Goal: Task Accomplishment & Management: Complete application form

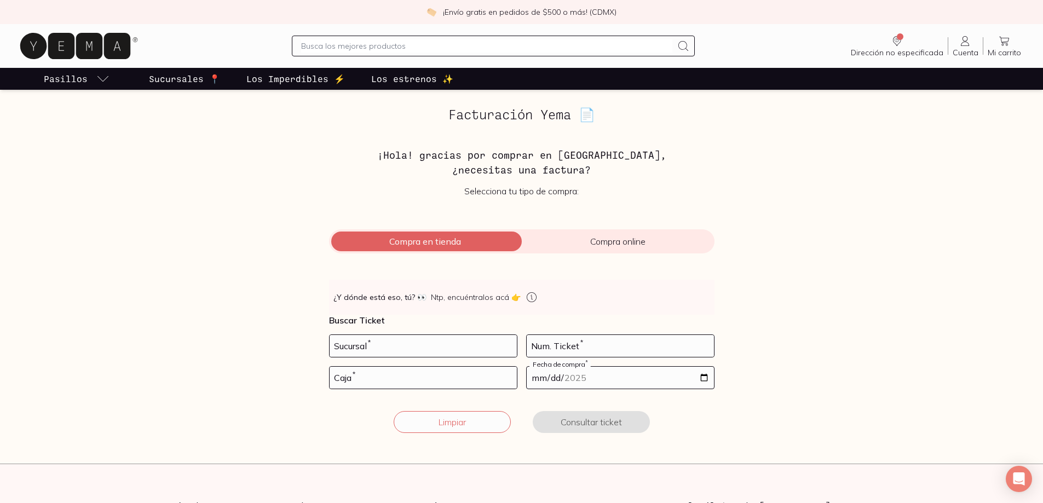
click at [382, 348] on input "number" at bounding box center [423, 346] width 187 height 22
type input "10002"
click at [644, 348] on input "number" at bounding box center [620, 346] width 187 height 22
type input "66"
click at [425, 380] on input "number" at bounding box center [423, 378] width 187 height 22
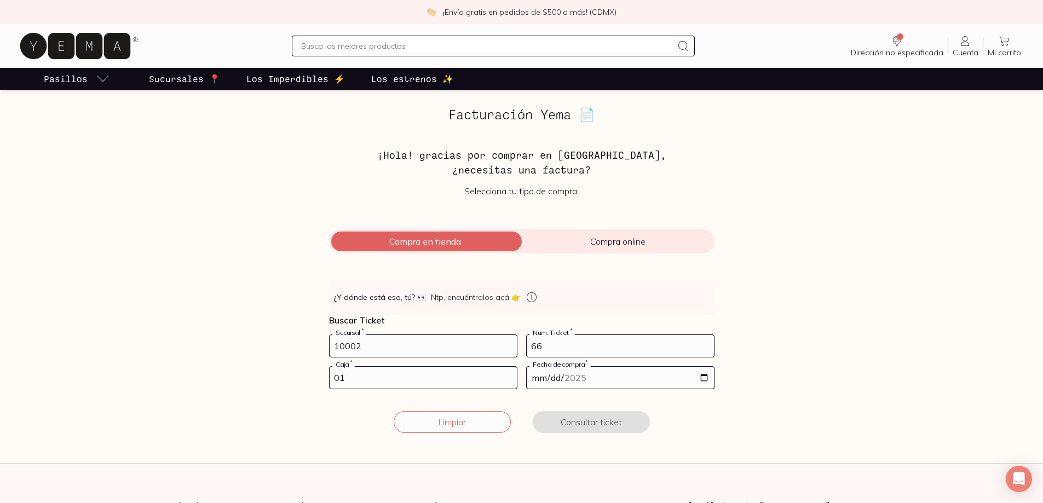
type input "01"
click at [570, 376] on input "date" at bounding box center [620, 378] width 187 height 22
type input "[DATE]"
click at [578, 428] on button "Consultar ticket" at bounding box center [591, 422] width 117 height 22
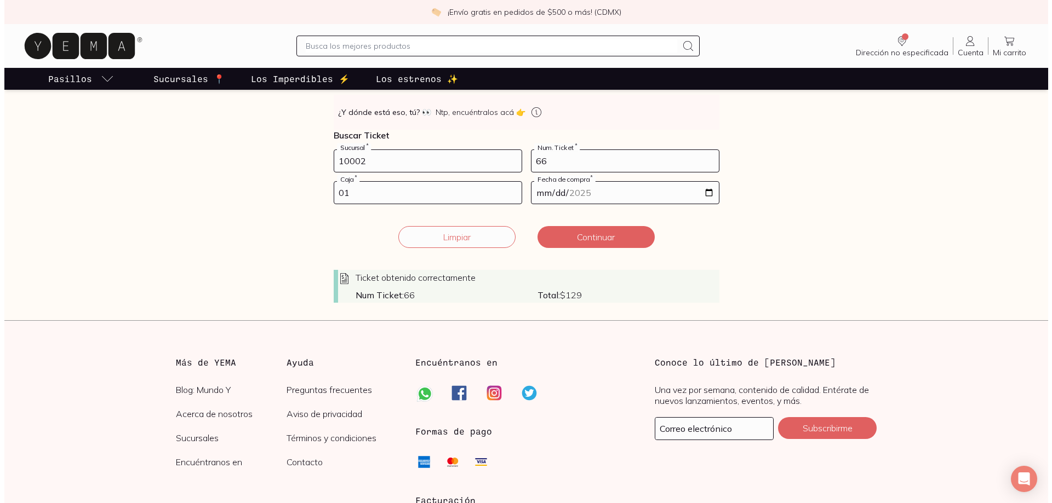
scroll to position [188, 0]
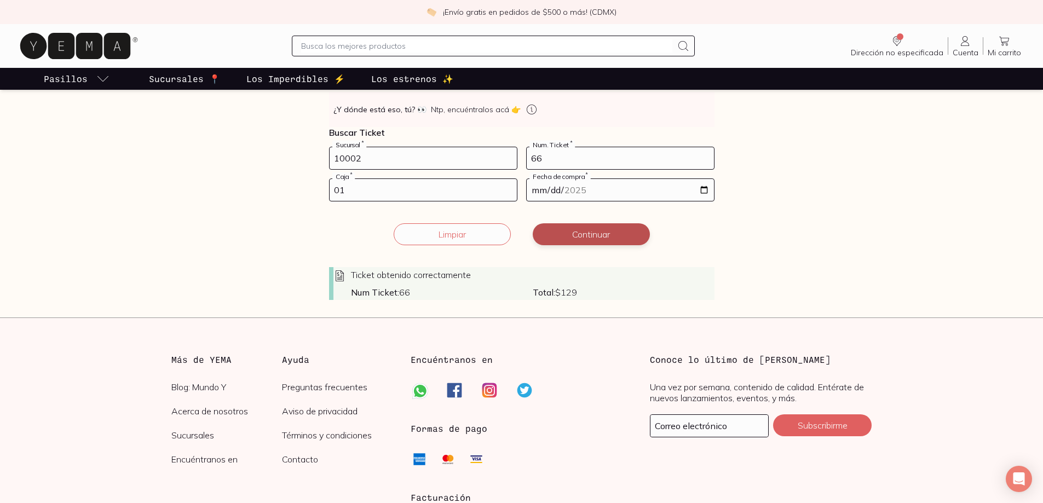
click at [590, 239] on button "Continuar" at bounding box center [591, 234] width 117 height 22
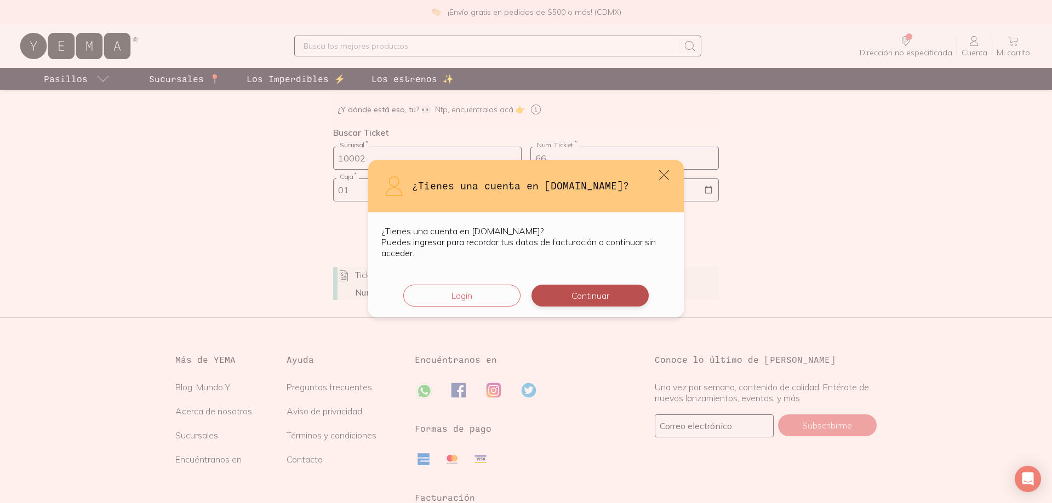
click at [603, 300] on button "Continuar" at bounding box center [589, 296] width 117 height 22
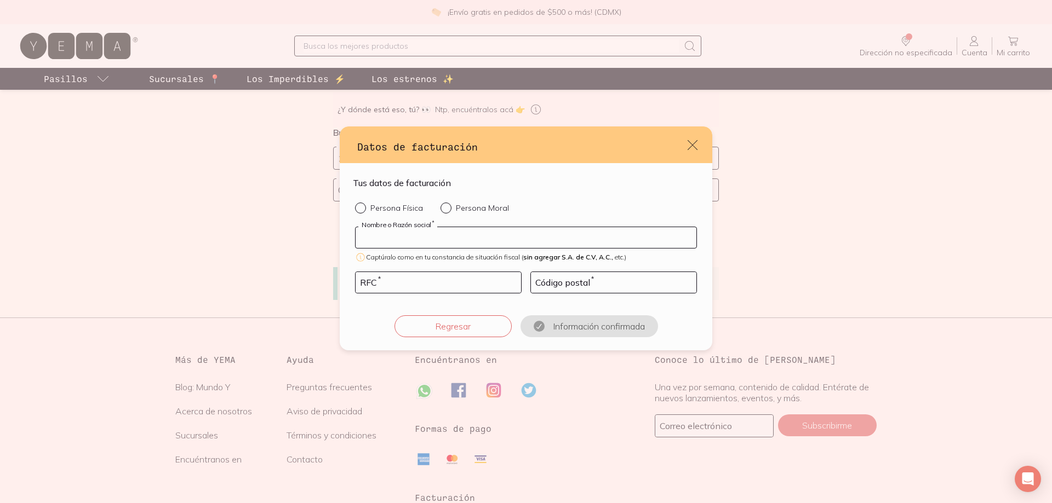
click at [491, 246] on input "default" at bounding box center [525, 237] width 341 height 21
type input "[PERSON_NAME]"
type input "RORS011013136"
type input "10600"
click at [364, 209] on div "default" at bounding box center [362, 208] width 15 height 11
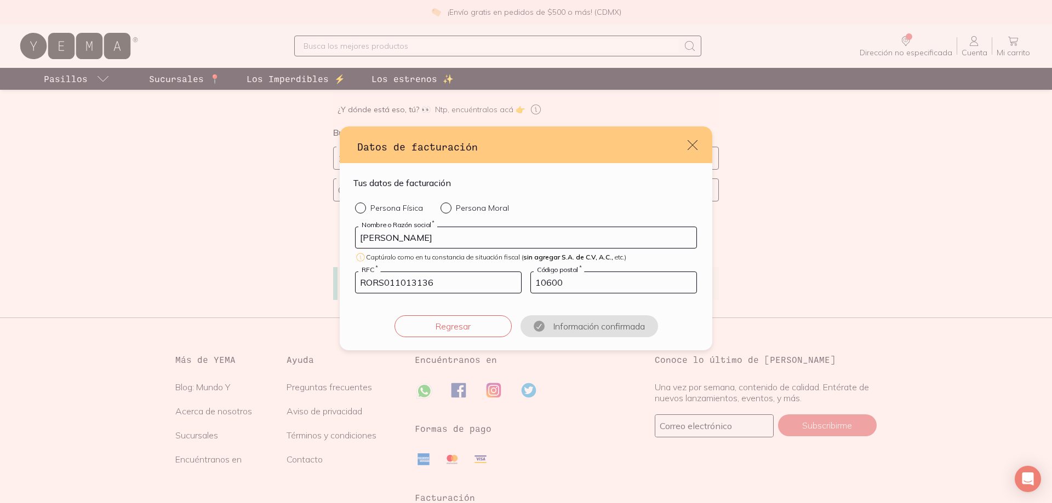
click at [364, 209] on input "Persona Física" at bounding box center [359, 207] width 9 height 9
radio input "true"
click at [587, 330] on button "Confirmar información" at bounding box center [588, 327] width 117 height 22
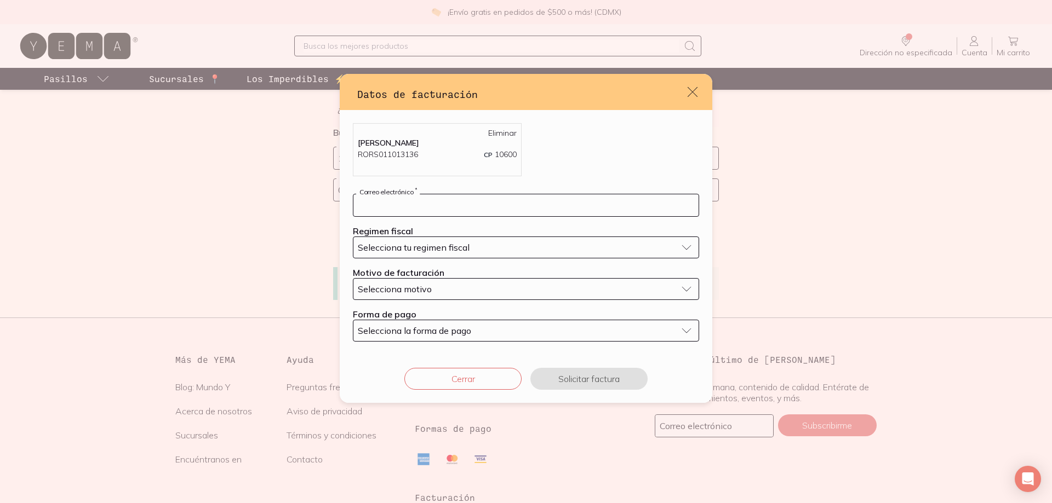
click at [442, 212] on input "default" at bounding box center [525, 205] width 345 height 22
type input "[PERSON_NAME][EMAIL_ADDRESS][DOMAIN_NAME]"
click at [449, 248] on span "Selecciona tu regimen fiscal" at bounding box center [414, 247] width 112 height 11
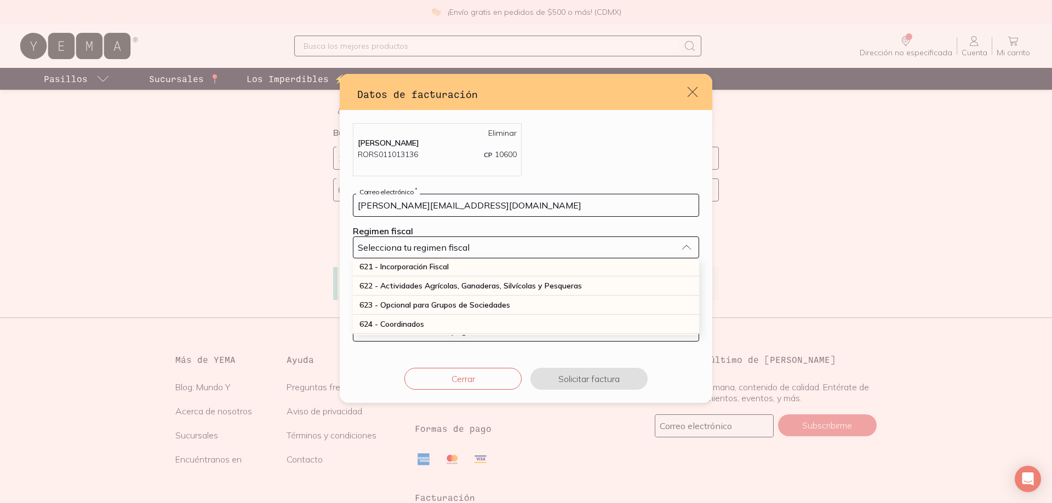
scroll to position [295, 0]
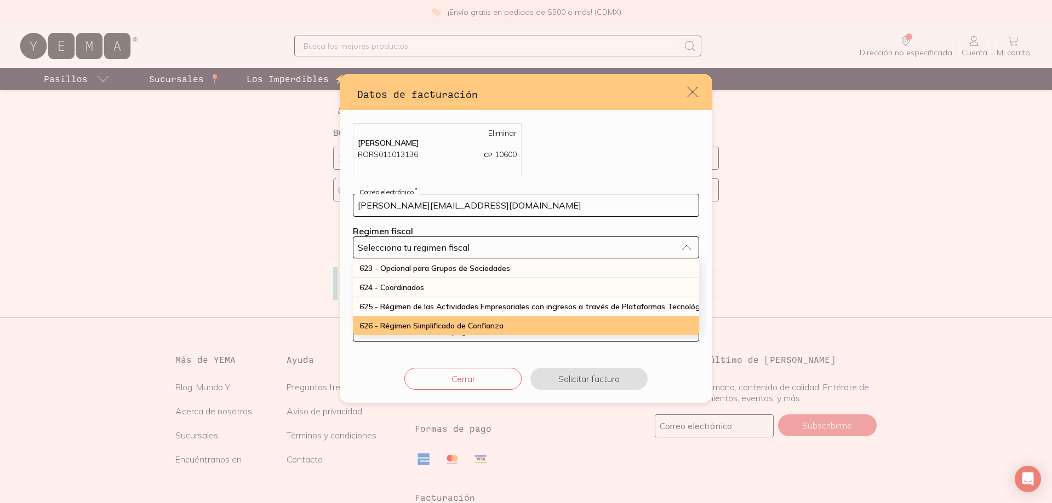
click at [531, 318] on div "626 - Régimen Simplificado de Confianza" at bounding box center [526, 326] width 346 height 19
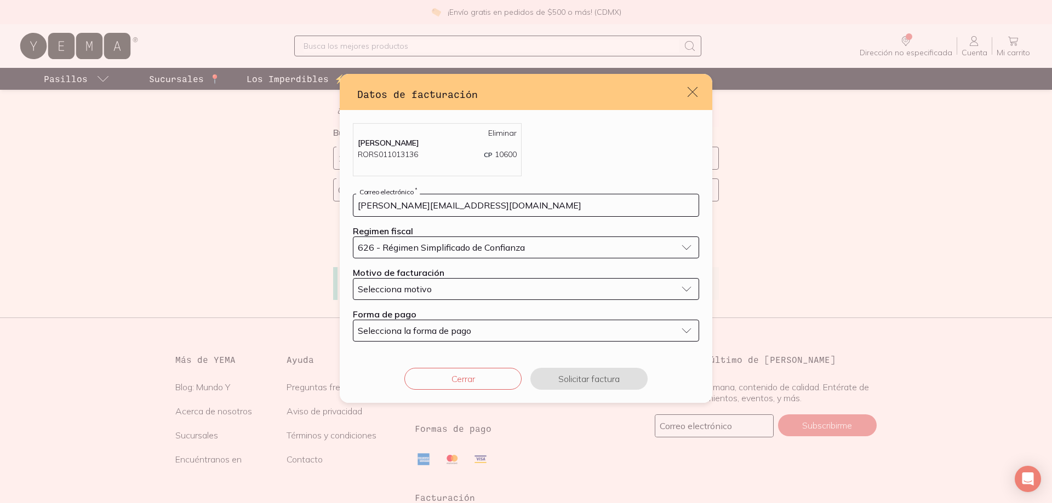
click at [426, 293] on span "Selecciona motivo" at bounding box center [395, 289] width 74 height 11
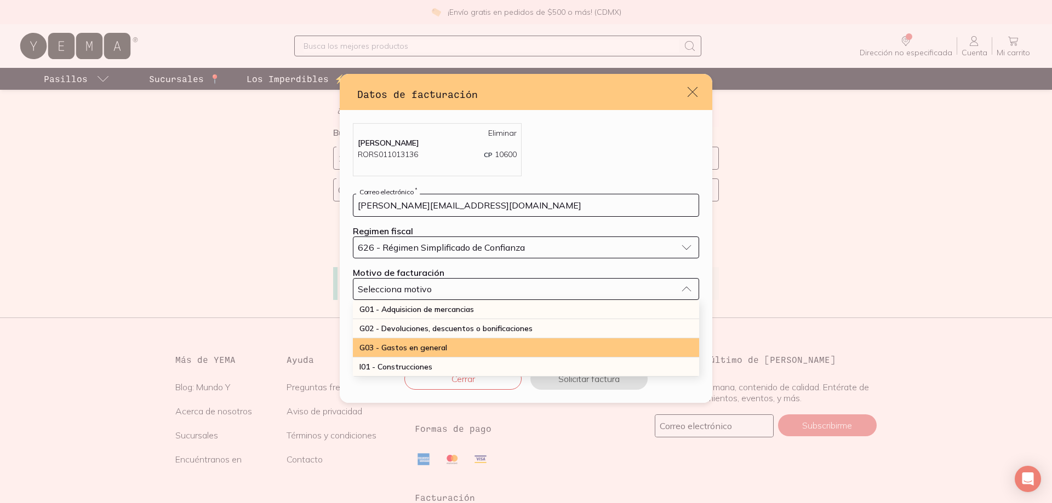
click at [454, 346] on div "G03 - Gastos en general" at bounding box center [526, 348] width 346 height 19
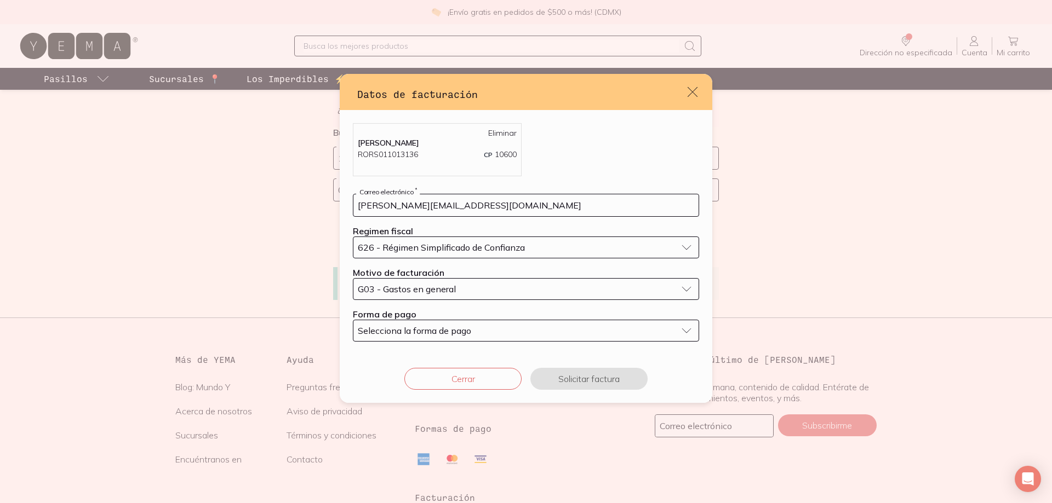
click at [457, 334] on span "Selecciona la forma de pago" at bounding box center [414, 330] width 113 height 11
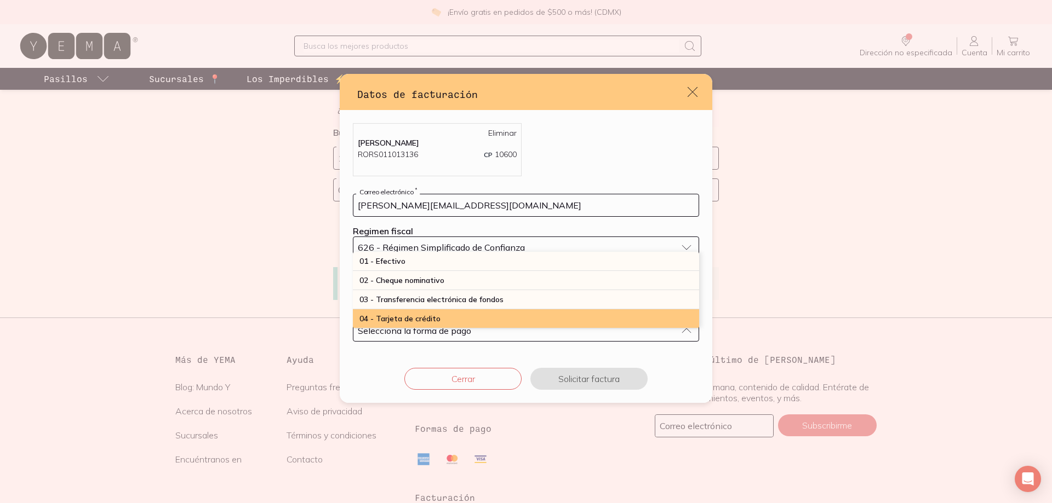
click at [456, 319] on div "04 - Tarjeta de crédito" at bounding box center [526, 318] width 346 height 19
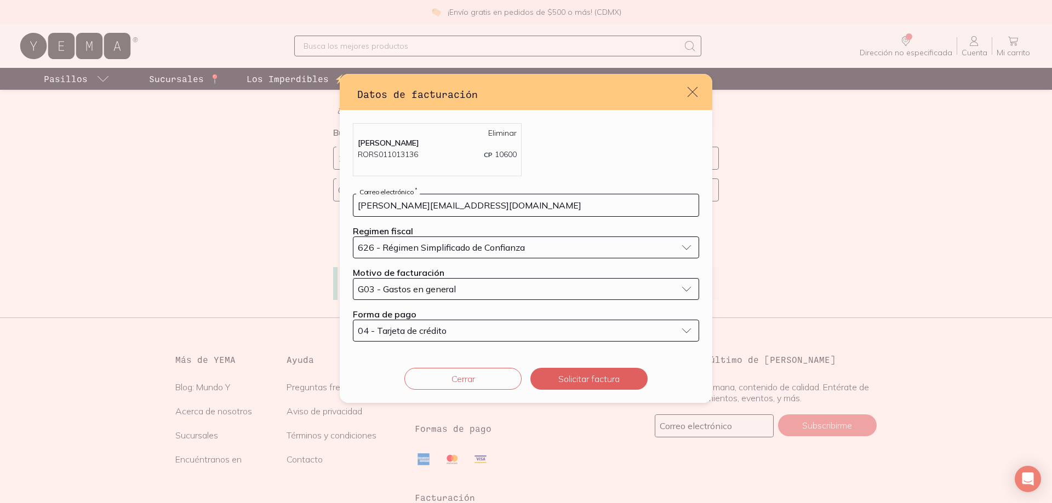
click at [569, 350] on div "[PERSON_NAME] RORS011013136 CP 10600 Eliminar [PERSON_NAME][EMAIL_ADDRESS][DOMA…" at bounding box center [526, 232] width 372 height 245
click at [581, 340] on button "04 - Tarjeta de crédito" at bounding box center [526, 331] width 346 height 22
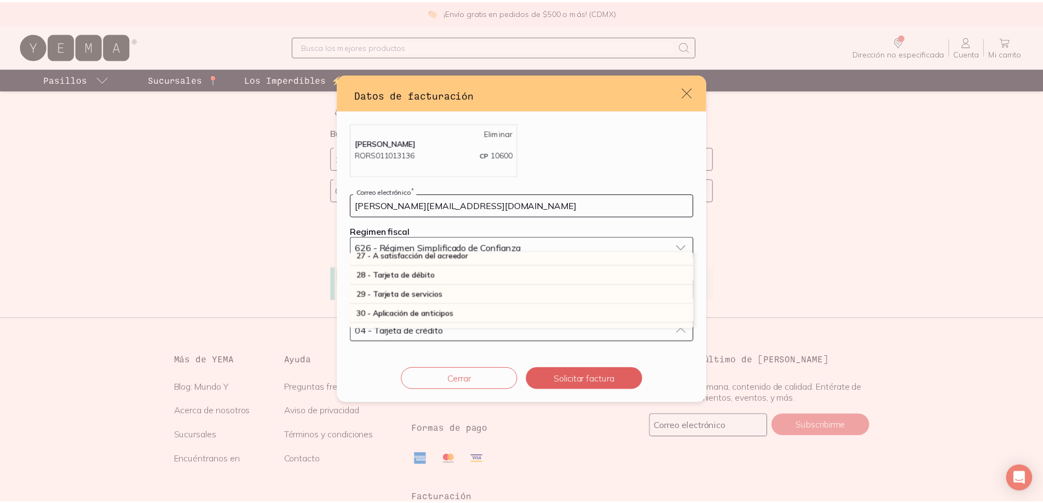
scroll to position [320, 0]
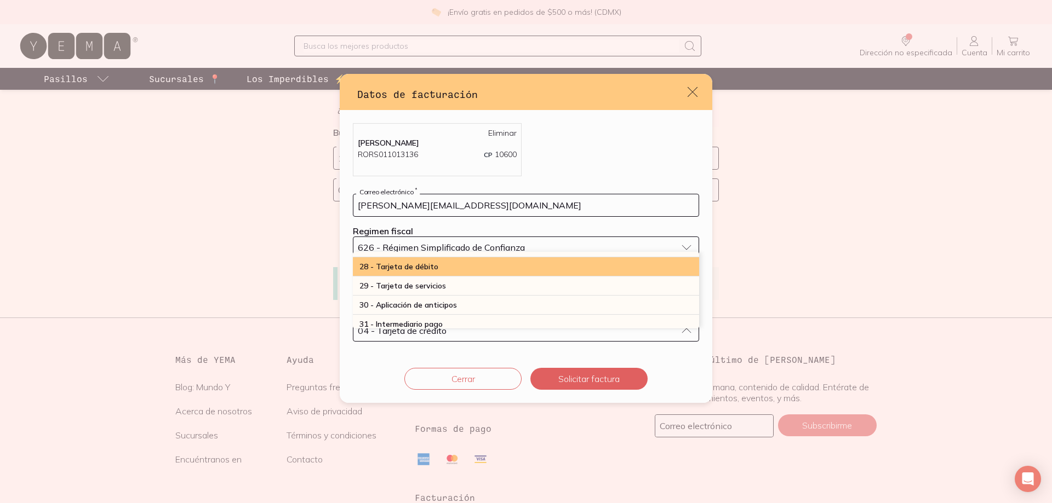
click at [436, 269] on span "28 - Tarjeta de débito" at bounding box center [398, 267] width 79 height 10
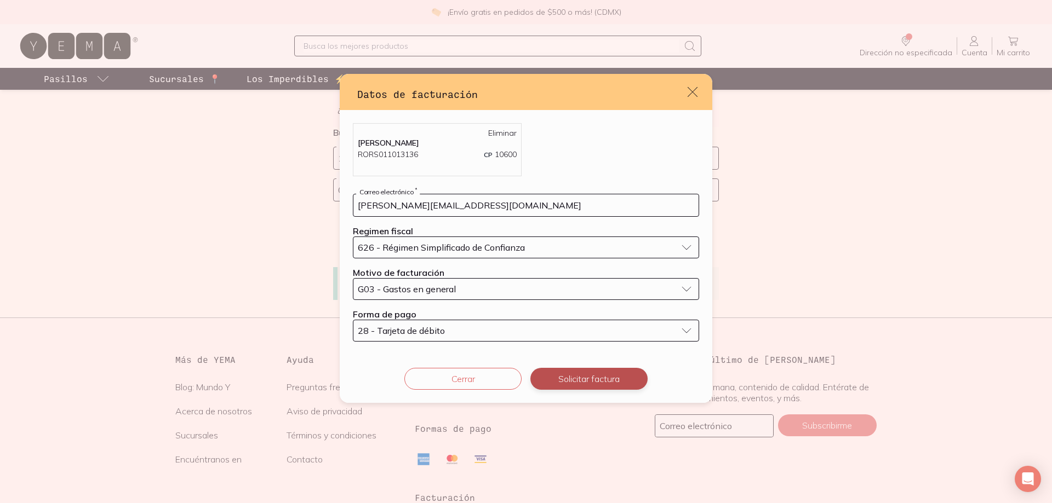
click at [597, 385] on button "Solicitar factura" at bounding box center [588, 379] width 117 height 22
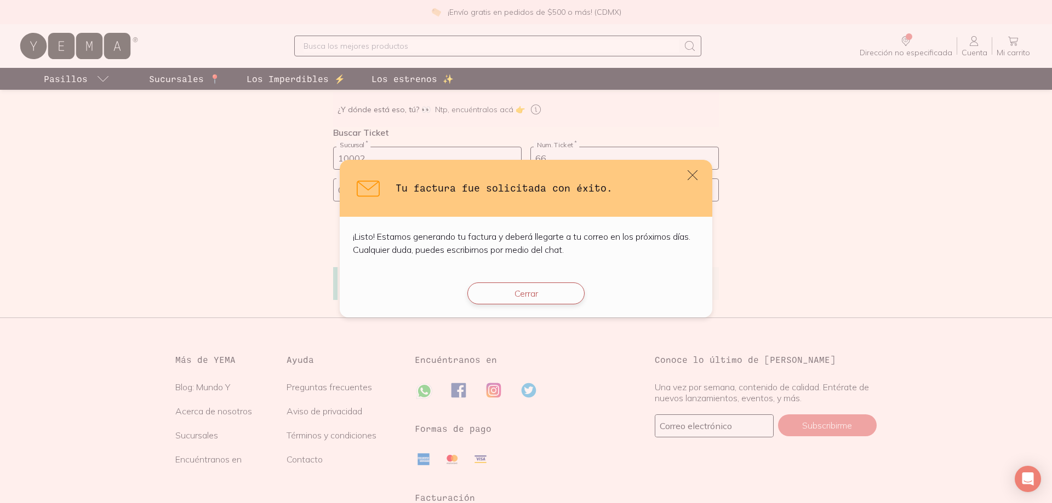
click at [523, 300] on button "Cerrar" at bounding box center [525, 294] width 117 height 22
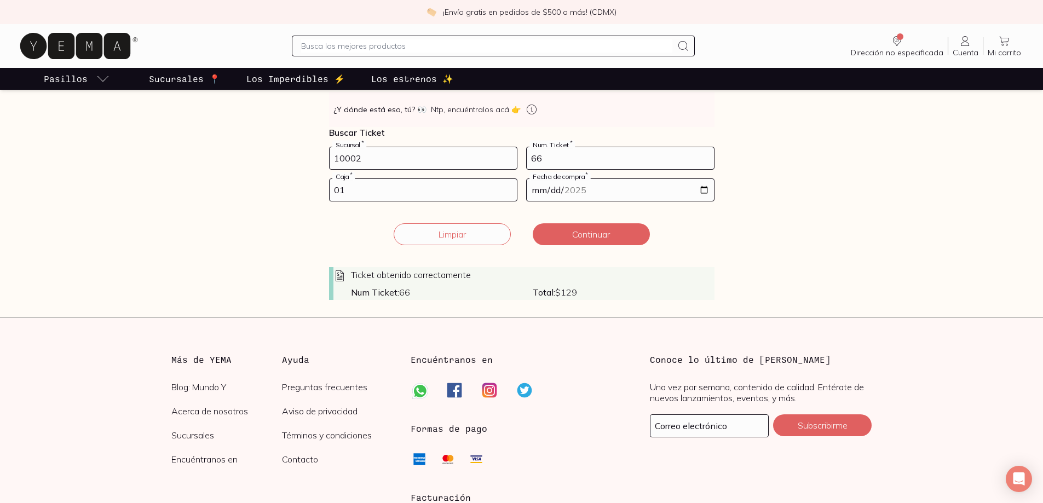
scroll to position [243, 0]
